Goal: Transaction & Acquisition: Purchase product/service

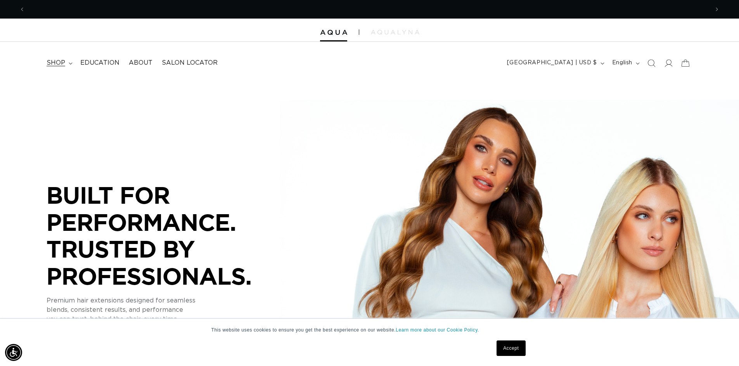
scroll to position [0, 684]
click at [69, 63] on icon at bounding box center [71, 63] width 4 height 2
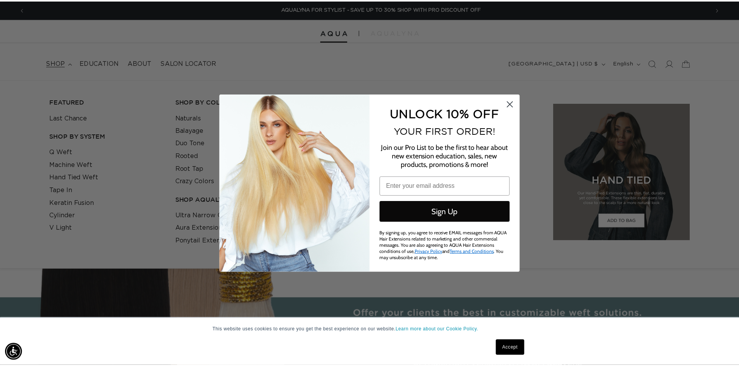
scroll to position [0, 1379]
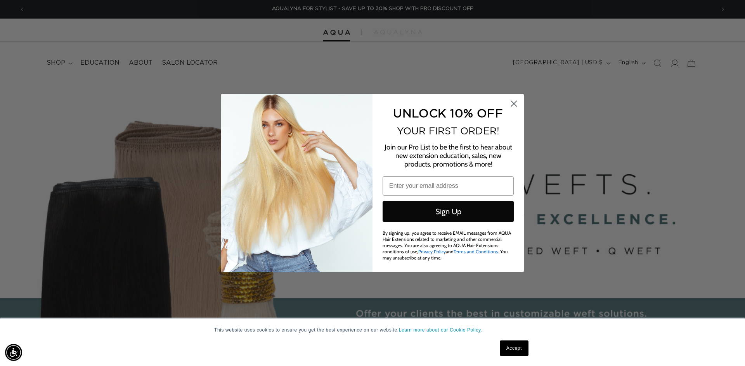
click at [513, 106] on circle "Close dialog" at bounding box center [513, 103] width 13 height 13
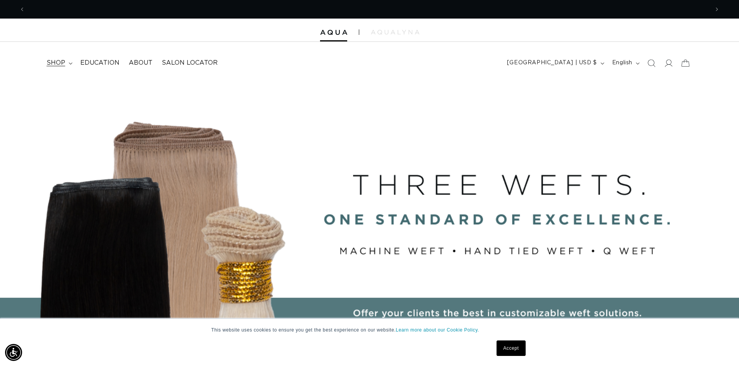
scroll to position [0, 0]
click at [69, 65] on summary "shop" at bounding box center [59, 62] width 34 height 17
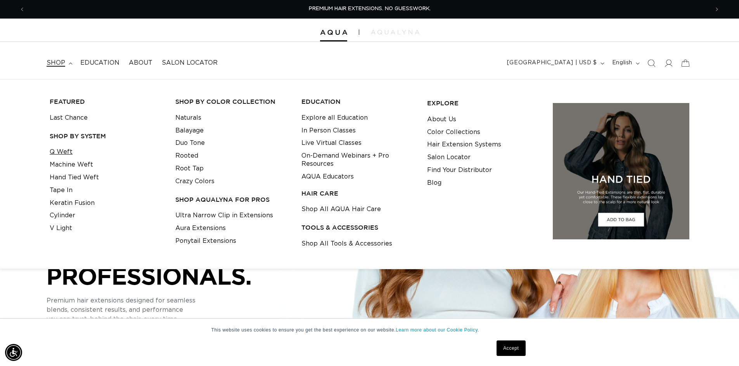
click at [67, 151] on link "Q Weft" at bounding box center [61, 152] width 23 height 13
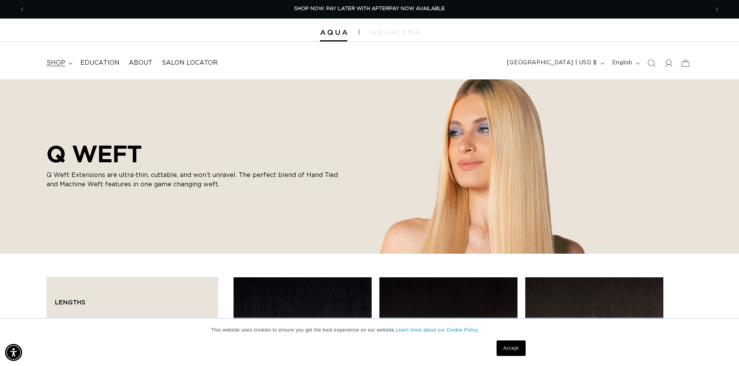
click at [69, 63] on icon at bounding box center [71, 63] width 4 height 2
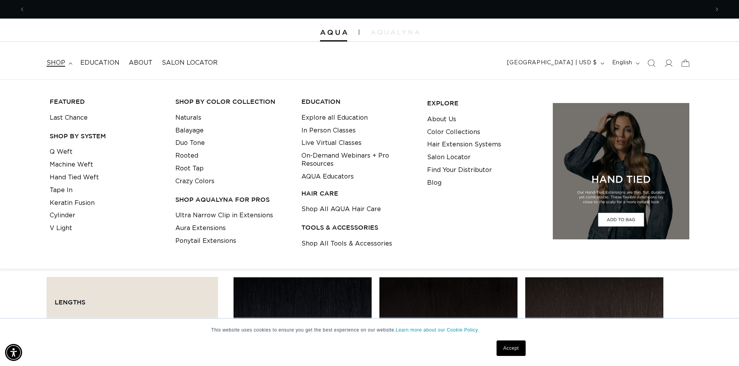
scroll to position [0, 1367]
click at [67, 164] on link "Machine Weft" at bounding box center [71, 165] width 43 height 13
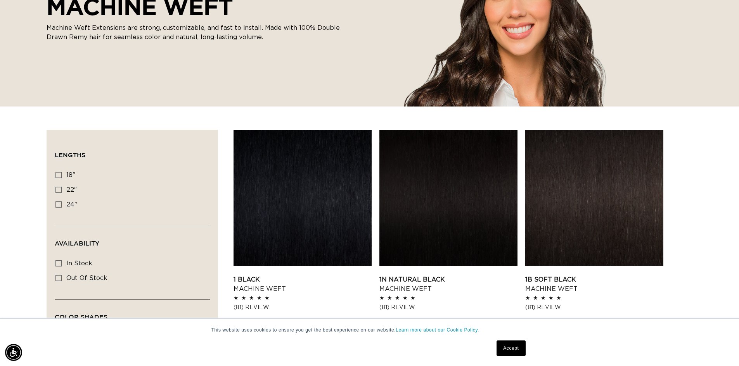
scroll to position [155, 0]
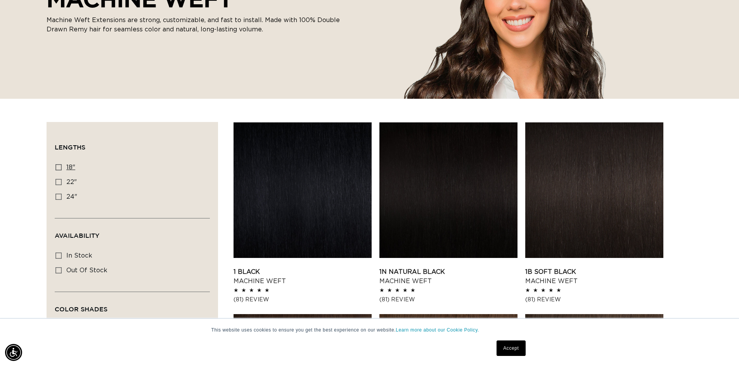
click at [57, 168] on icon at bounding box center [58, 167] width 6 height 6
click at [57, 168] on input "18" 18" (41 products)" at bounding box center [58, 167] width 6 height 6
checkbox input "true"
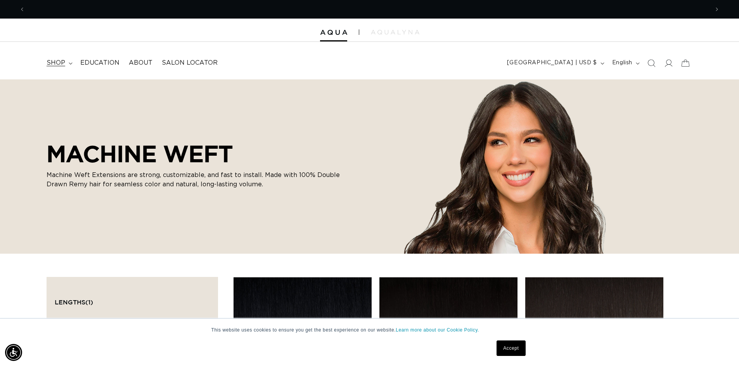
scroll to position [0, 1367]
click at [67, 64] on summary "shop" at bounding box center [59, 62] width 34 height 17
